Goal: Information Seeking & Learning: Learn about a topic

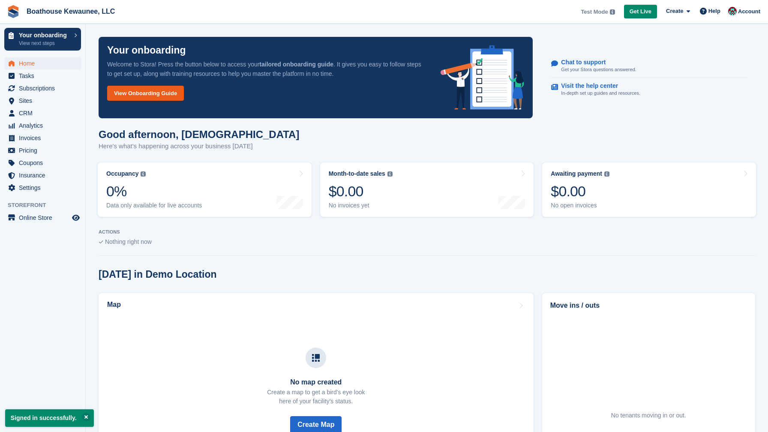
click at [176, 95] on link "View Onboarding Guide" at bounding box center [145, 93] width 77 height 15
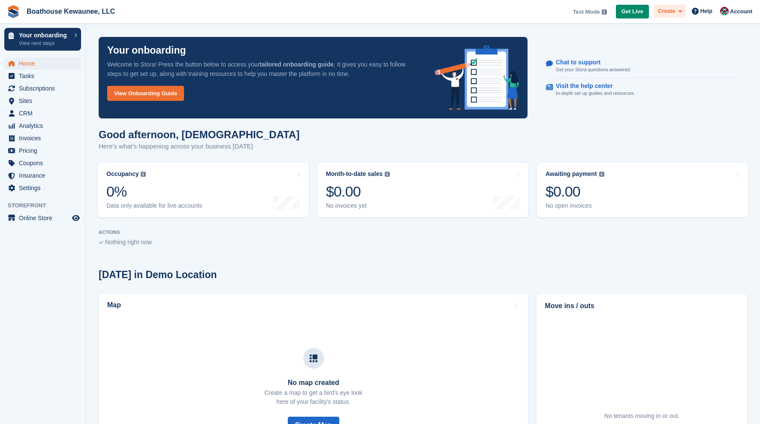
click at [676, 12] on span at bounding box center [678, 11] width 7 height 10
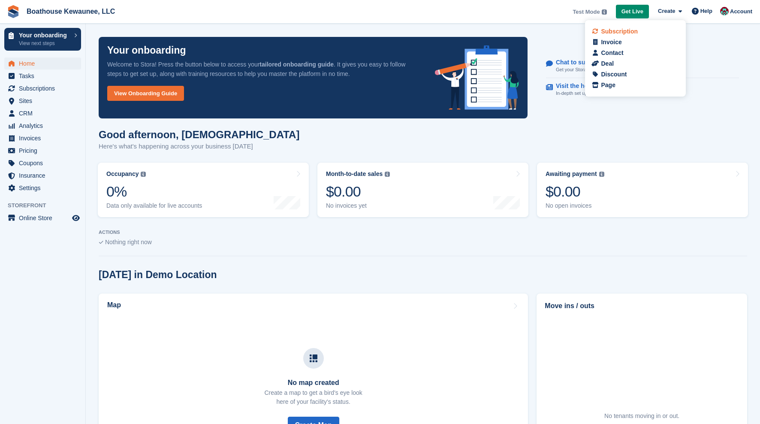
click at [619, 33] on div "Subscription" at bounding box center [619, 31] width 37 height 9
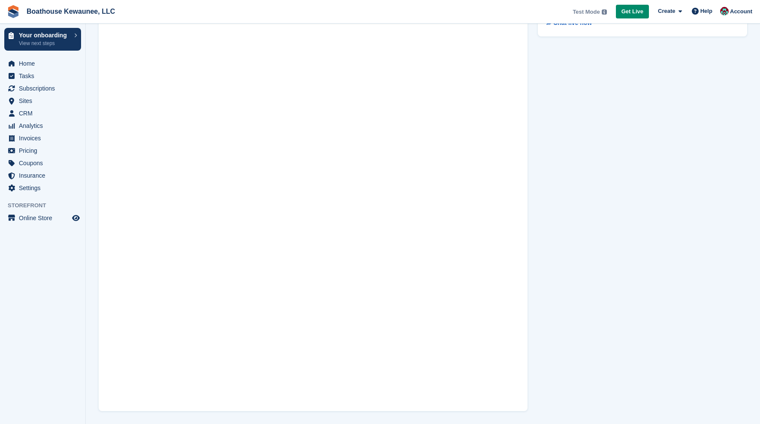
scroll to position [50, 0]
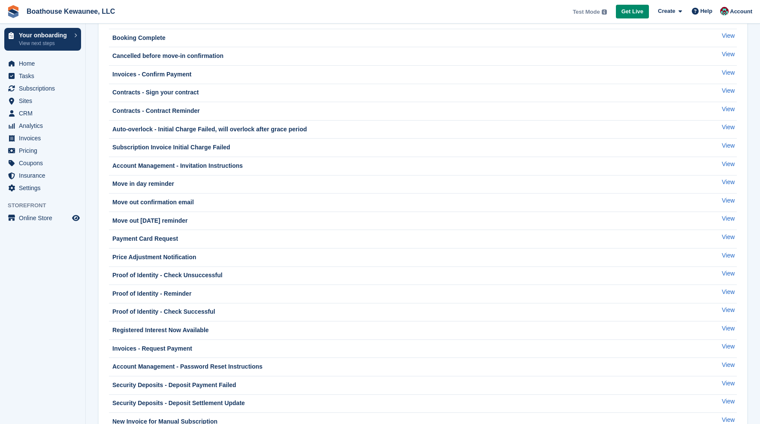
scroll to position [115, 0]
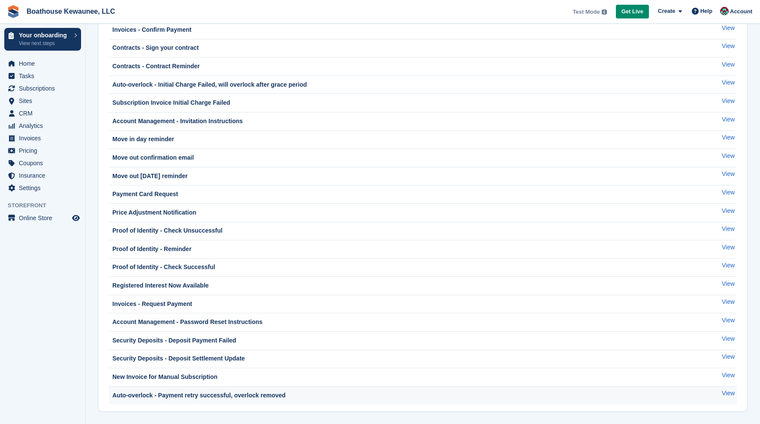
drag, startPoint x: 109, startPoint y: 90, endPoint x: 387, endPoint y: 400, distance: 416.5
click at [387, 400] on tbody "Auto-overlock - Auto-overlock applied View Booking Complete View Cancelled befo…" at bounding box center [423, 185] width 628 height 438
copy tbody "Auto-overlock - Auto-overlock applied View Booking Complete View Cancelled befo…"
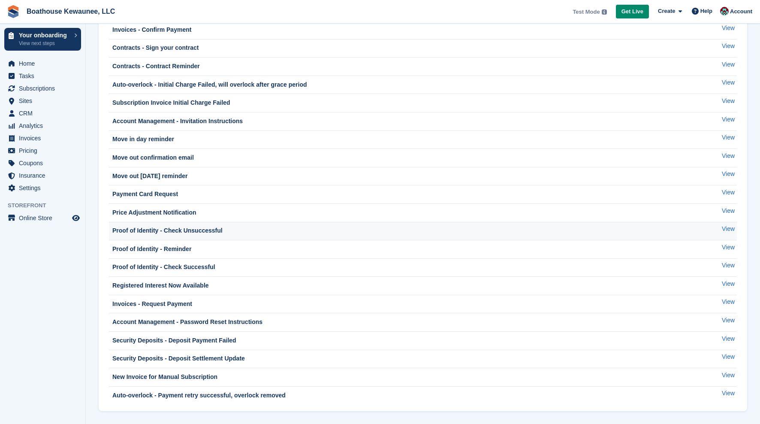
scroll to position [0, 0]
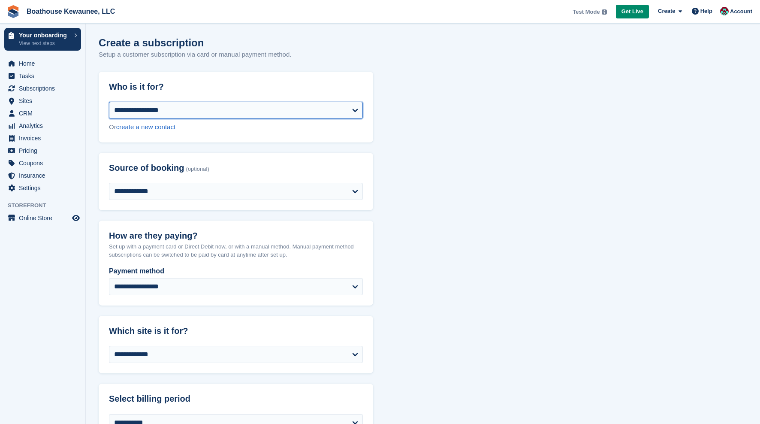
click at [257, 107] on select "**********" at bounding box center [236, 110] width 254 height 17
click at [44, 218] on span "Online Store" at bounding box center [44, 218] width 51 height 12
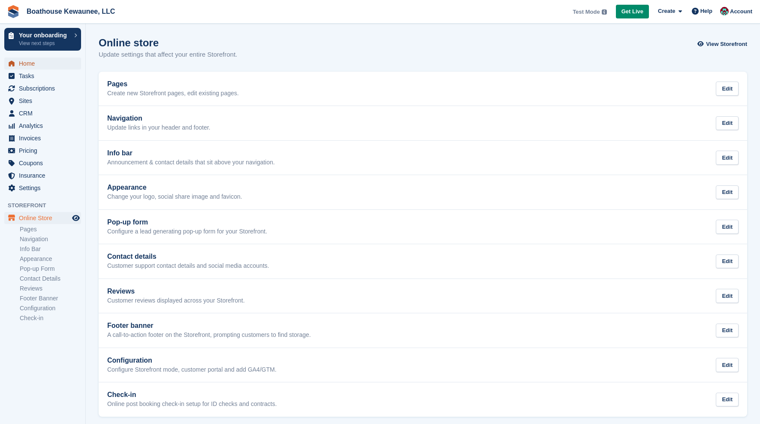
click at [34, 62] on span "Home" at bounding box center [44, 63] width 51 height 12
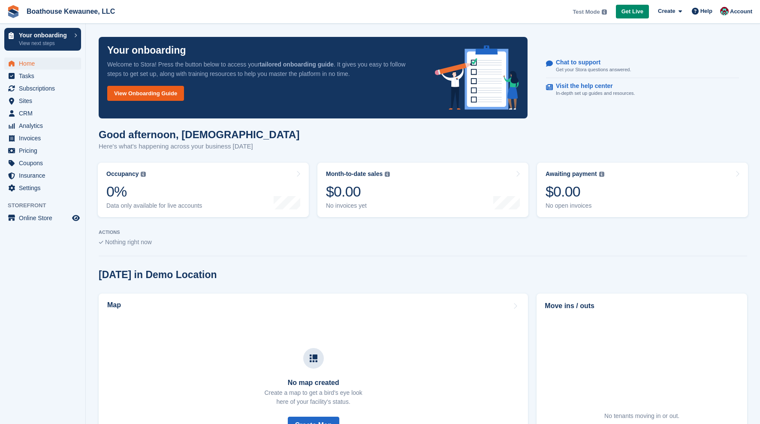
click at [167, 94] on link "View Onboarding Guide" at bounding box center [145, 93] width 77 height 15
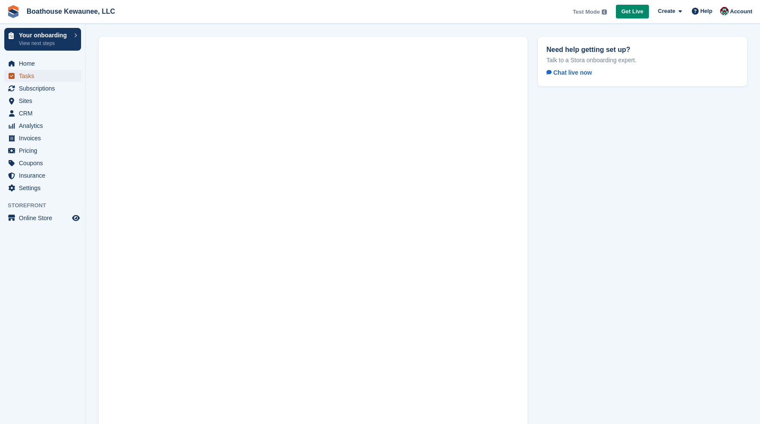
click at [42, 74] on span "Tasks" at bounding box center [44, 76] width 51 height 12
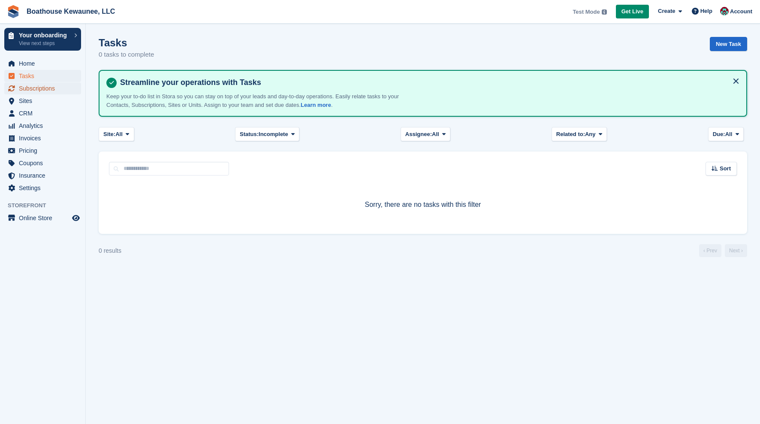
click at [55, 90] on span "Subscriptions" at bounding box center [44, 88] width 51 height 12
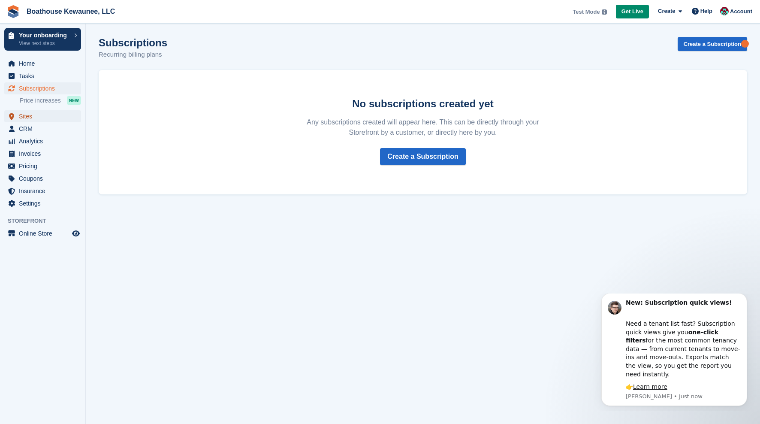
click at [34, 114] on span "Sites" at bounding box center [44, 116] width 51 height 12
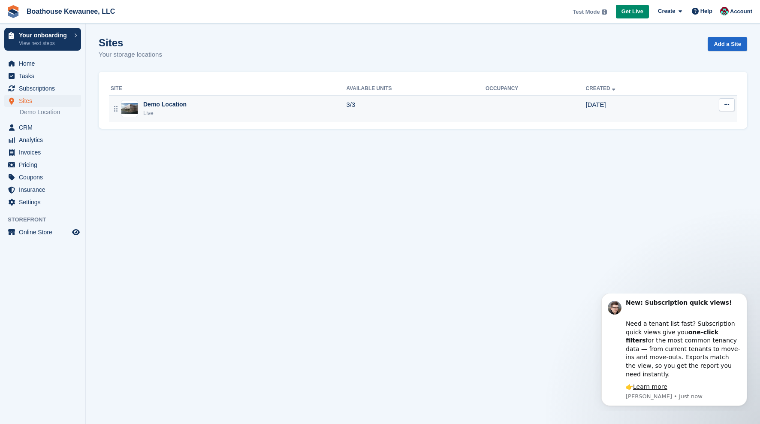
click at [171, 104] on div "Demo Location" at bounding box center [164, 104] width 43 height 9
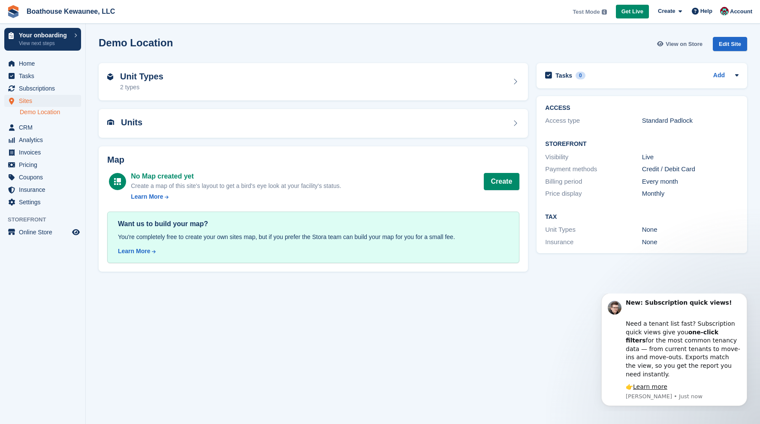
click at [688, 45] on span "View on Store" at bounding box center [683, 44] width 37 height 9
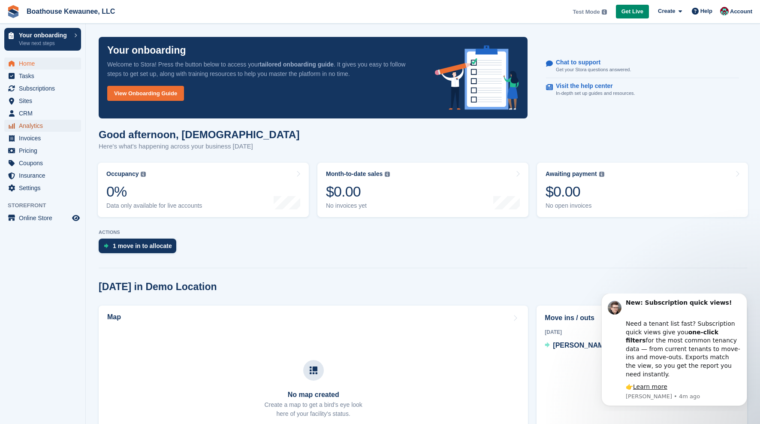
click at [45, 123] on span "Analytics" at bounding box center [44, 126] width 51 height 12
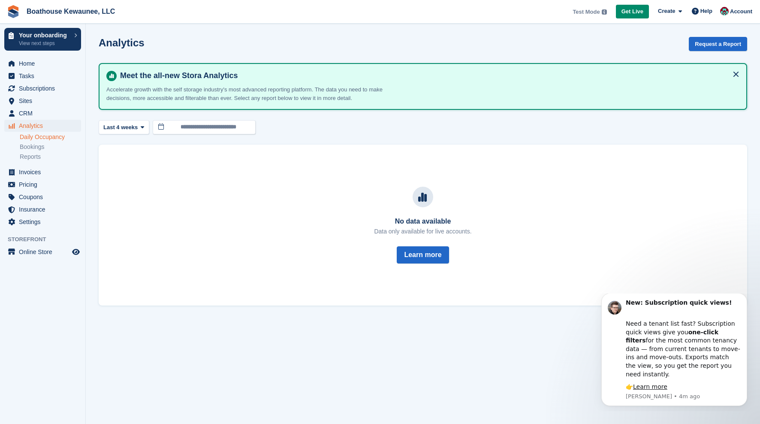
click at [60, 138] on link "Daily Occupancy" at bounding box center [50, 137] width 61 height 8
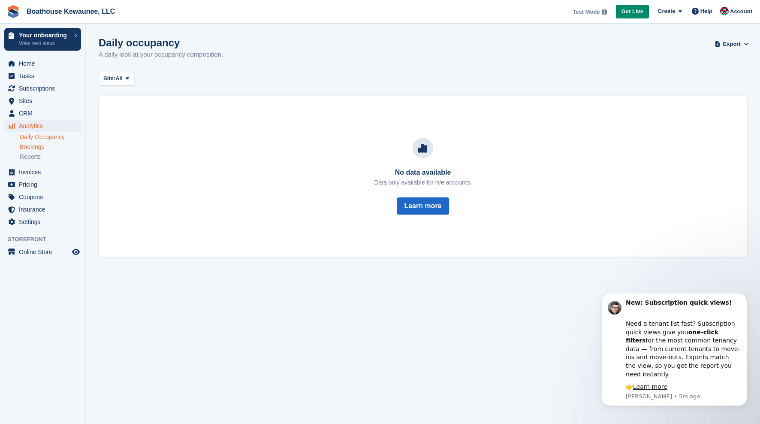
click at [54, 145] on link "Bookings" at bounding box center [50, 147] width 61 height 8
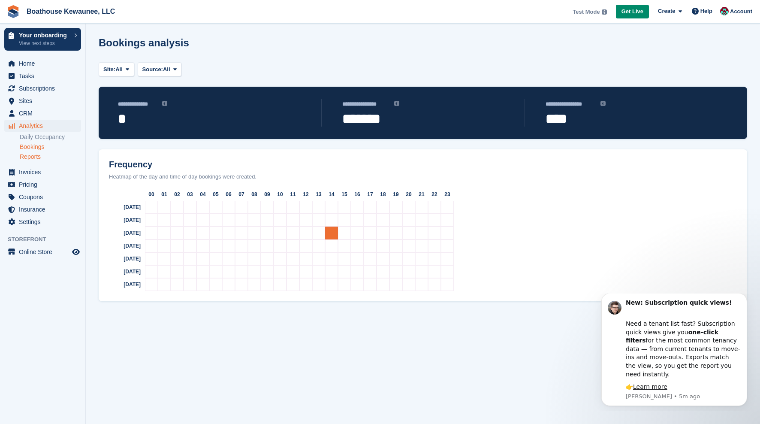
click at [52, 155] on link "Reports" at bounding box center [50, 157] width 61 height 8
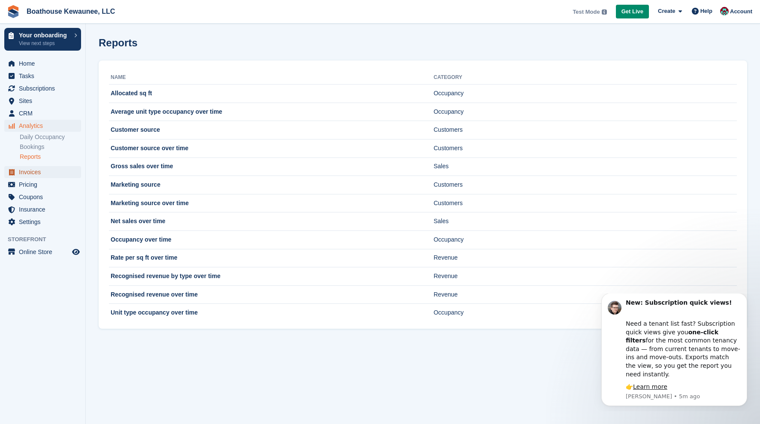
click at [42, 171] on span "Invoices" at bounding box center [44, 172] width 51 height 12
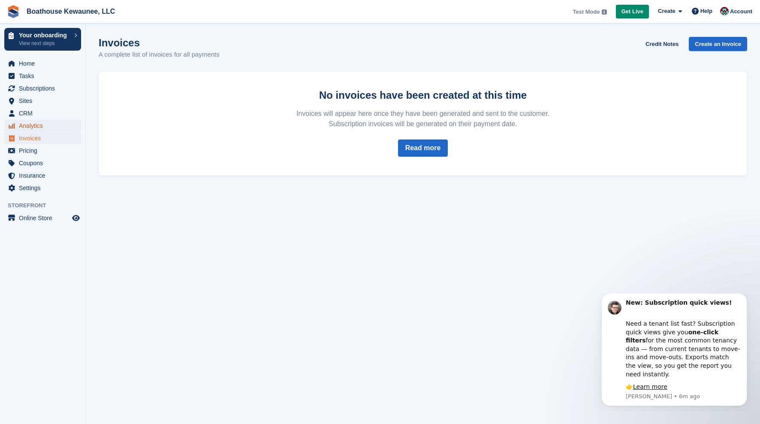
click at [49, 126] on span "Analytics" at bounding box center [44, 126] width 51 height 12
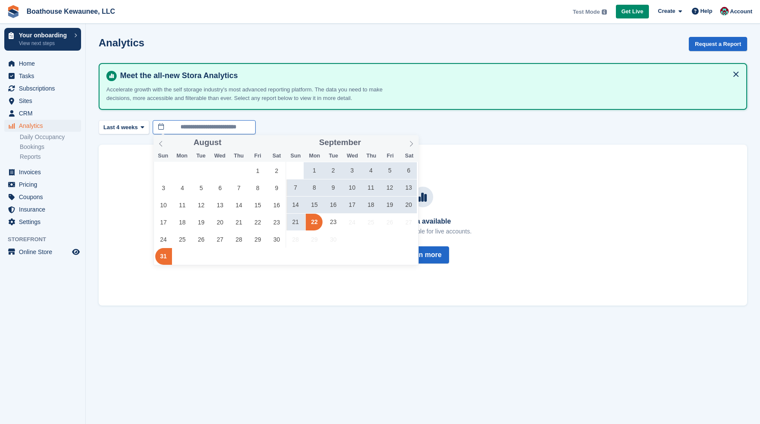
click at [224, 126] on input "**********" at bounding box center [204, 127] width 103 height 14
click at [410, 142] on icon at bounding box center [411, 144] width 6 height 6
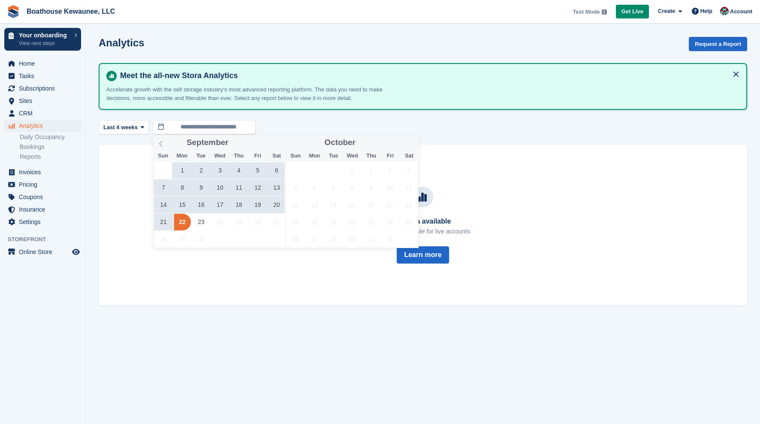
click at [509, 176] on div "No data available Data only available for live accounts. Learn more" at bounding box center [423, 224] width 648 height 161
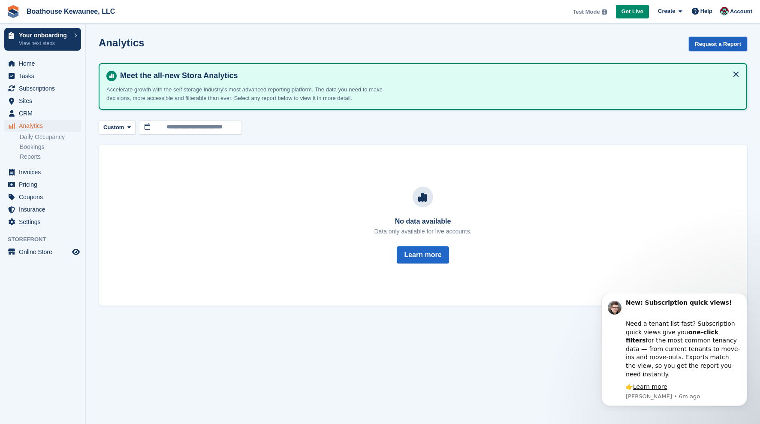
click at [728, 41] on button "Request a Report" at bounding box center [717, 44] width 58 height 14
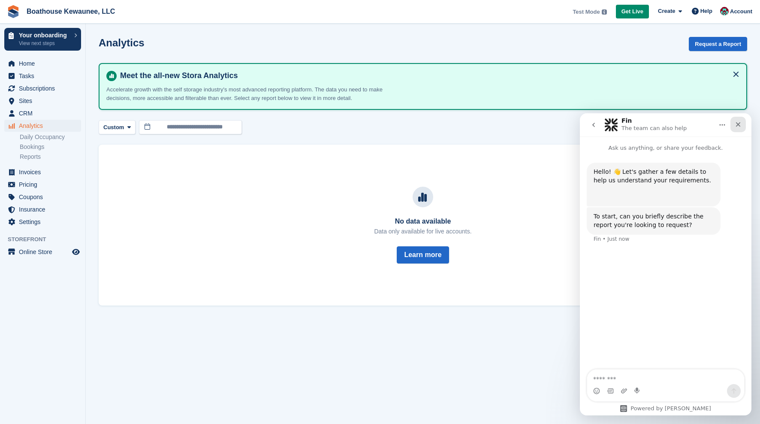
click at [737, 123] on icon "Close" at bounding box center [737, 124] width 7 height 7
